Goal: Task Accomplishment & Management: Manage account settings

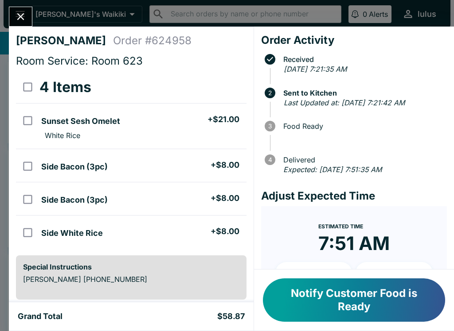
click at [325, 287] on button "Notify Customer Food is Ready" at bounding box center [354, 300] width 182 height 43
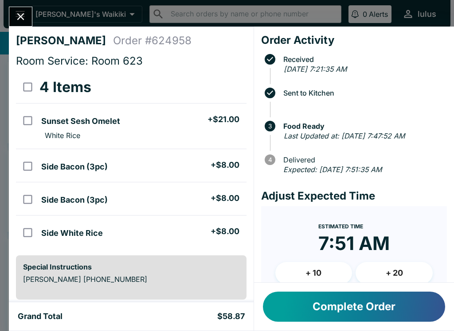
click at [402, 322] on button "Complete Order" at bounding box center [354, 307] width 182 height 30
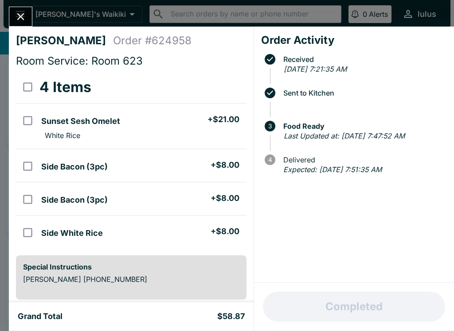
click at [414, 295] on div "Completed" at bounding box center [354, 307] width 200 height 48
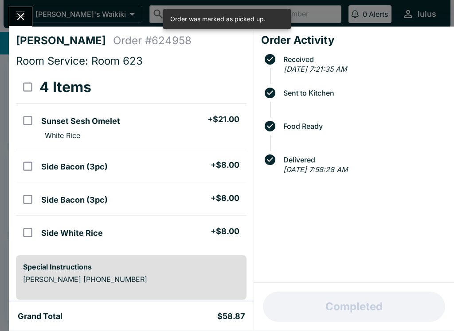
click at [23, 15] on icon "Close" at bounding box center [20, 16] width 7 height 7
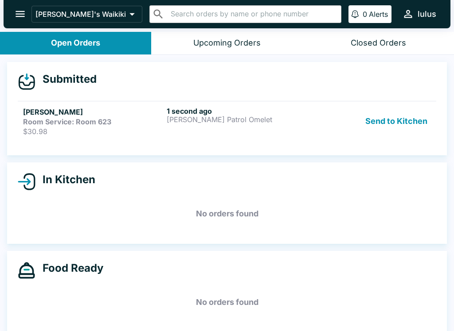
click at [251, 124] on div "1 second ago [PERSON_NAME] Patrol Omelet" at bounding box center [237, 121] width 140 height 29
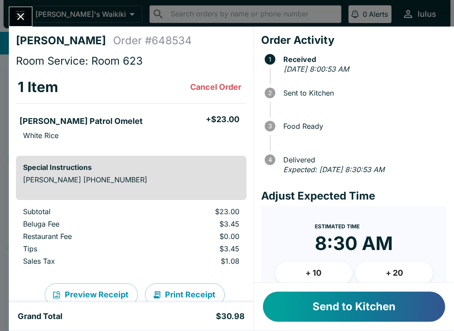
click at [356, 310] on button "Send to Kitchen" at bounding box center [354, 307] width 182 height 30
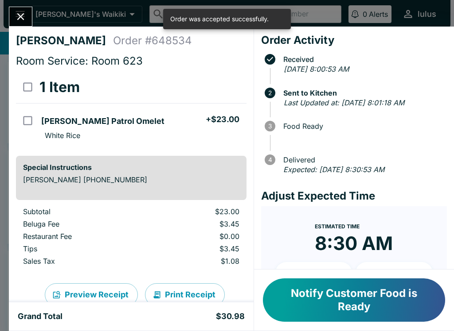
click at [26, 15] on icon "Close" at bounding box center [21, 17] width 12 height 12
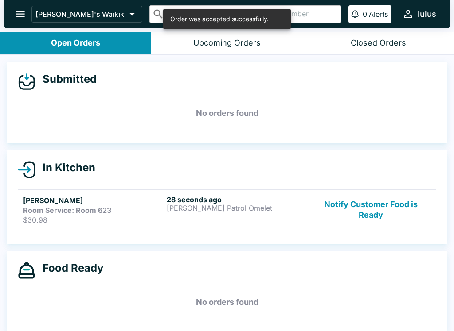
click at [234, 219] on div "28 seconds ago [PERSON_NAME] Patrol Omelet" at bounding box center [237, 209] width 140 height 29
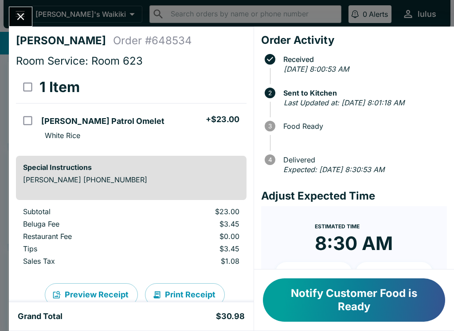
click at [400, 284] on button "Notify Customer Food is Ready" at bounding box center [354, 300] width 182 height 43
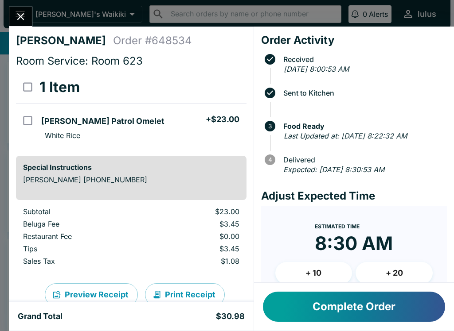
click at [398, 307] on button "Complete Order" at bounding box center [354, 307] width 182 height 30
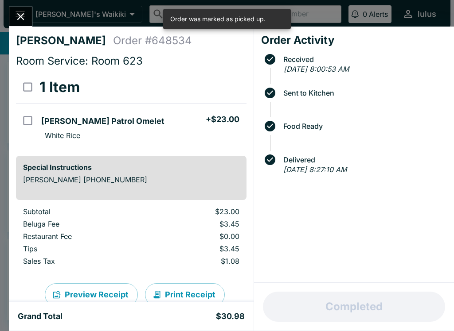
click at [27, 9] on button "Close" at bounding box center [20, 16] width 23 height 19
